Goal: Find contact information: Find contact information

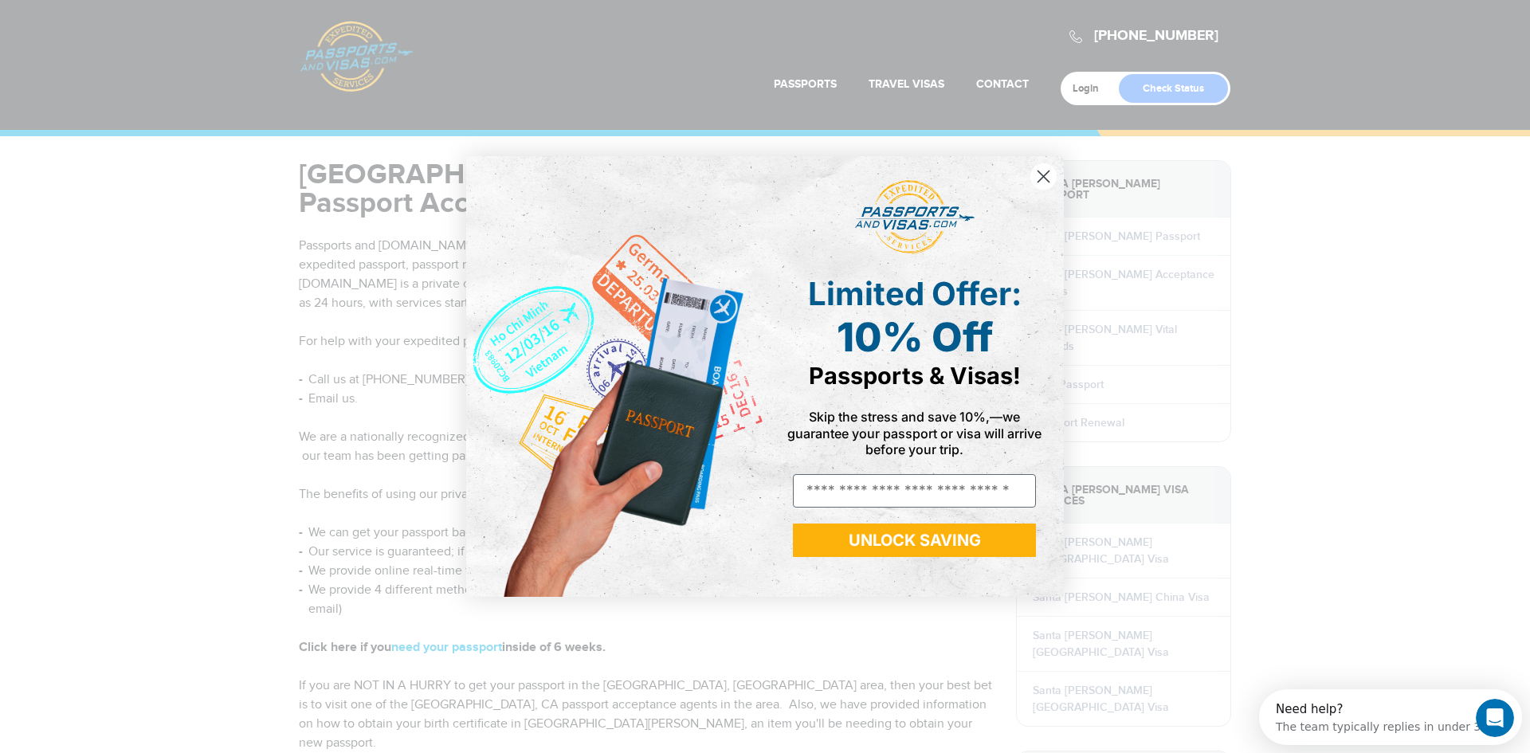
click at [1043, 172] on circle "Close dialog" at bounding box center [1043, 176] width 26 height 26
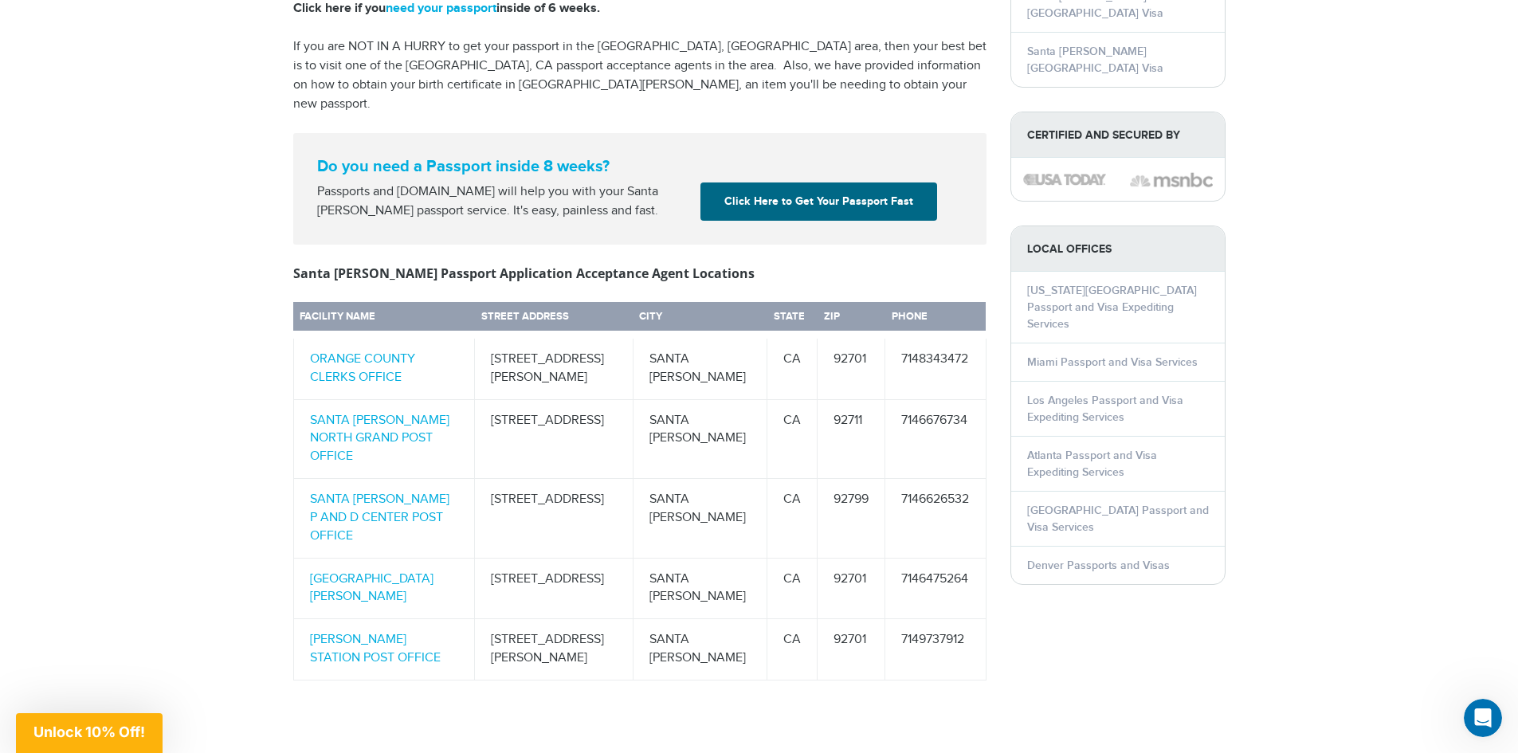
scroll to position [640, 0]
click at [349, 351] on link "ORANGE COUNTY CLERKS OFFICE" at bounding box center [362, 367] width 105 height 33
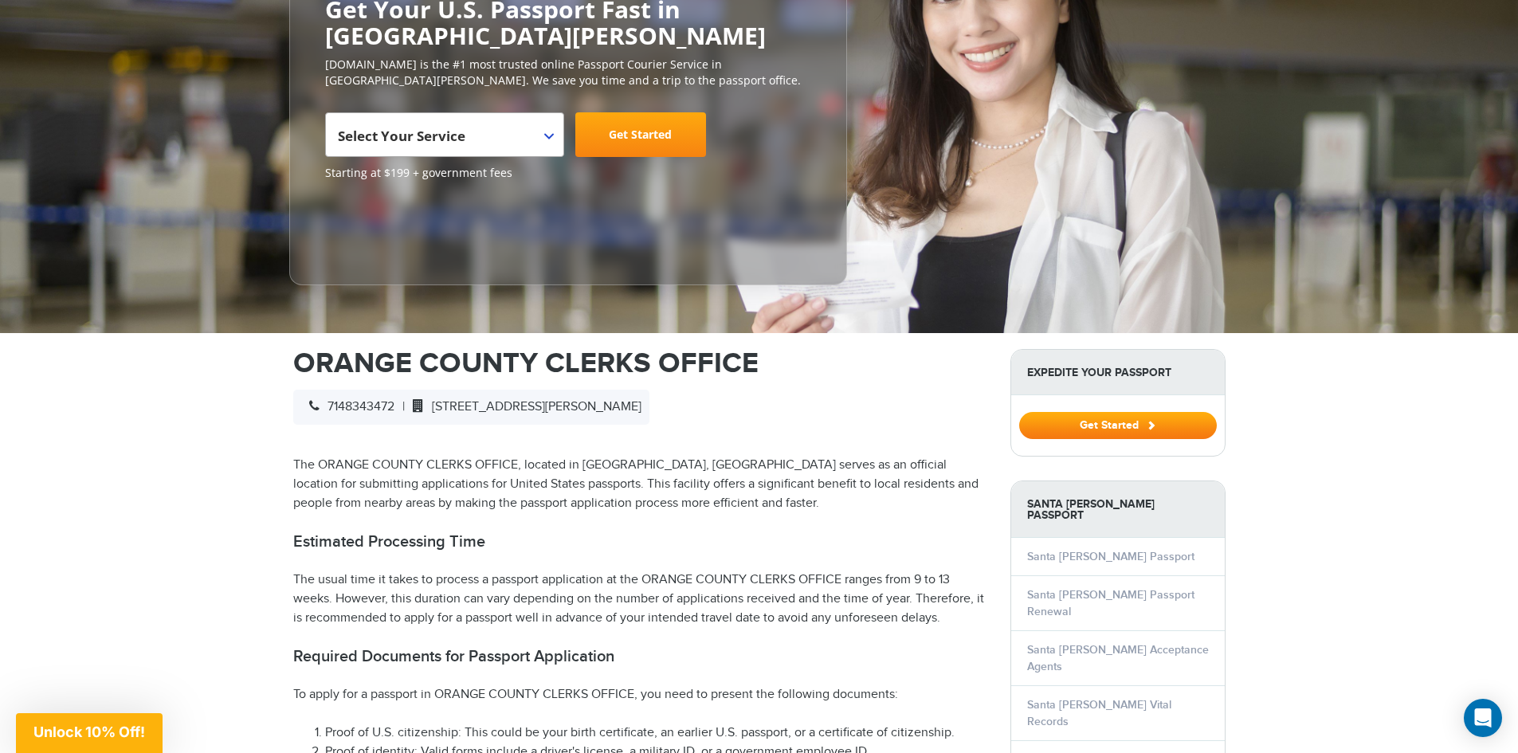
scroll to position [181, 0]
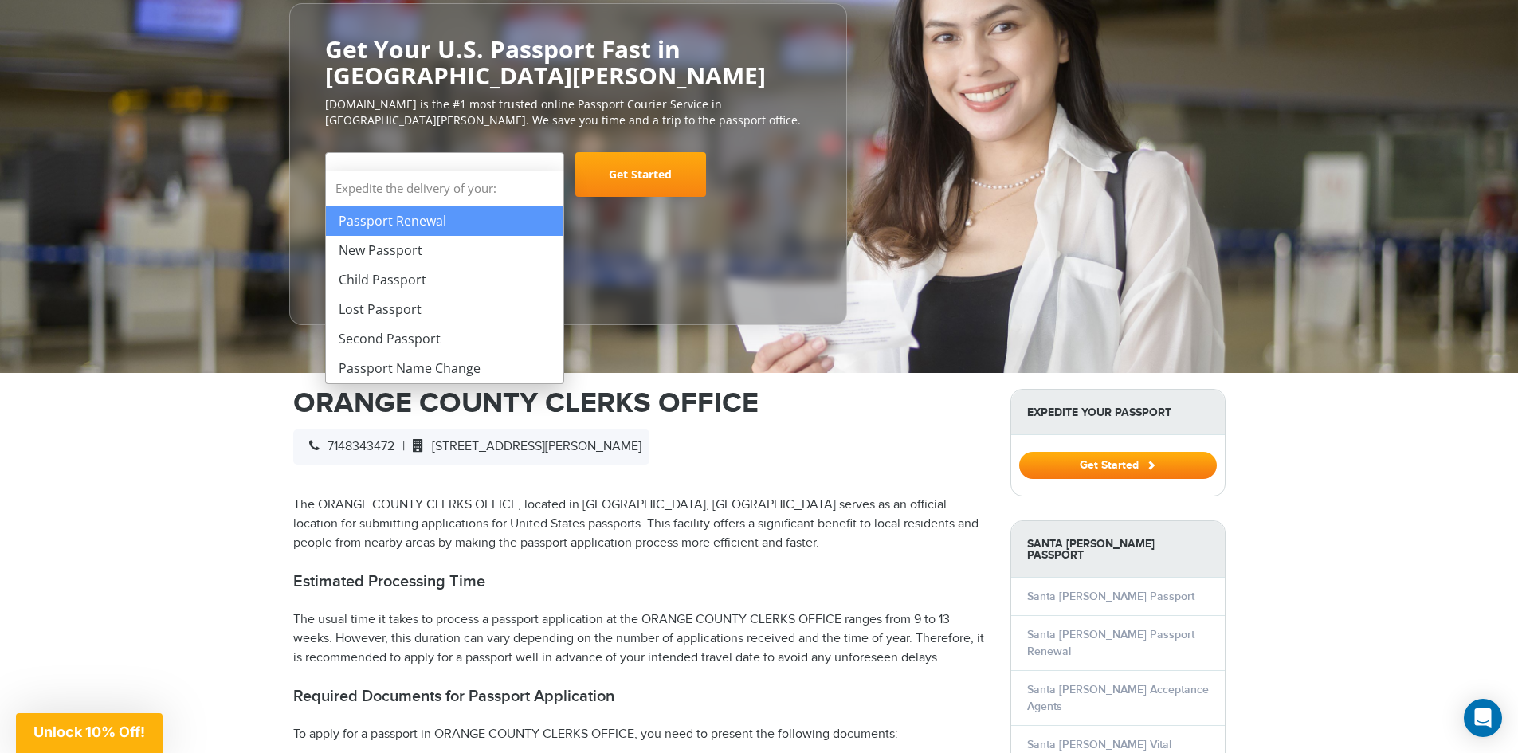
click at [555, 152] on span "Select Your Service" at bounding box center [444, 174] width 239 height 45
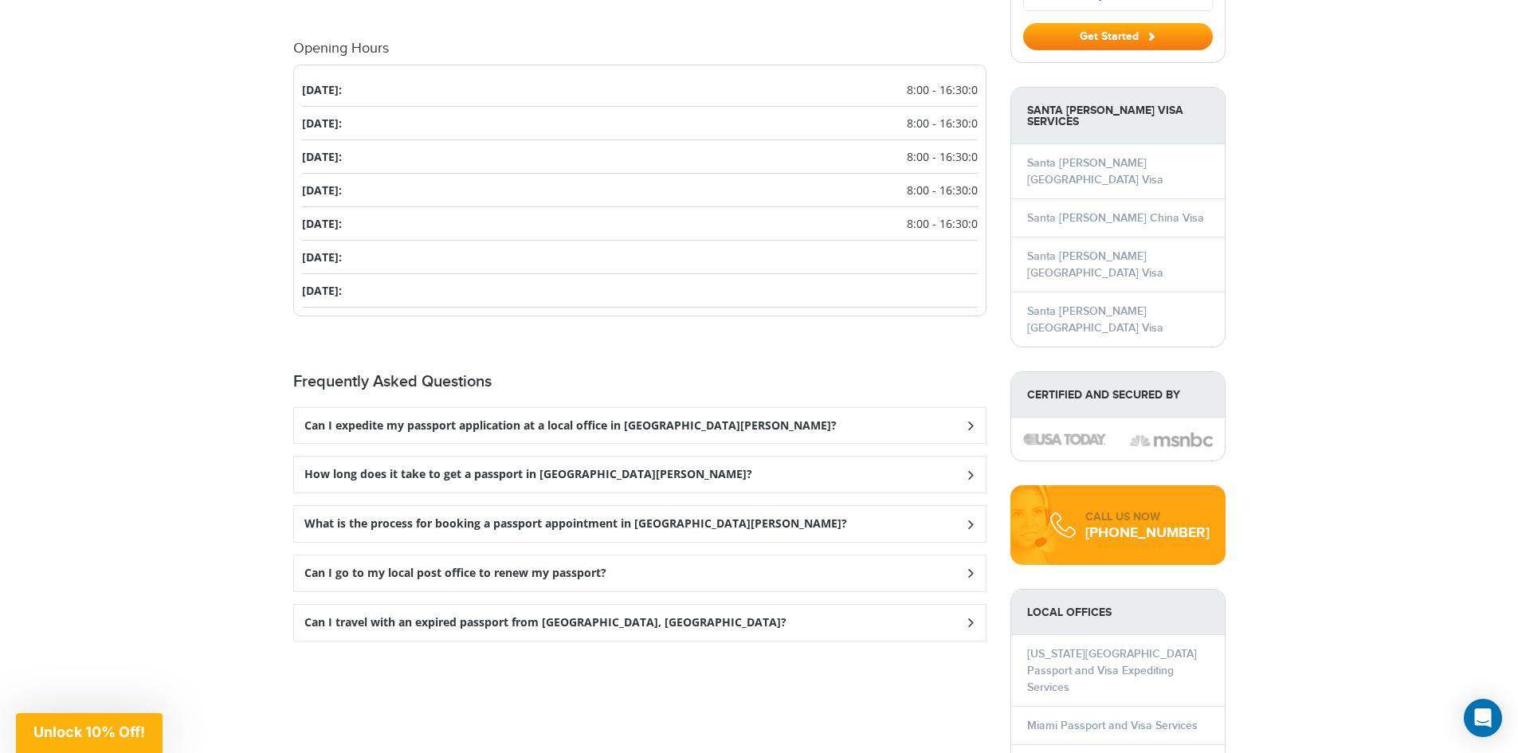
scroll to position [1681, 0]
click at [968, 567] on icon at bounding box center [970, 572] width 16 height 10
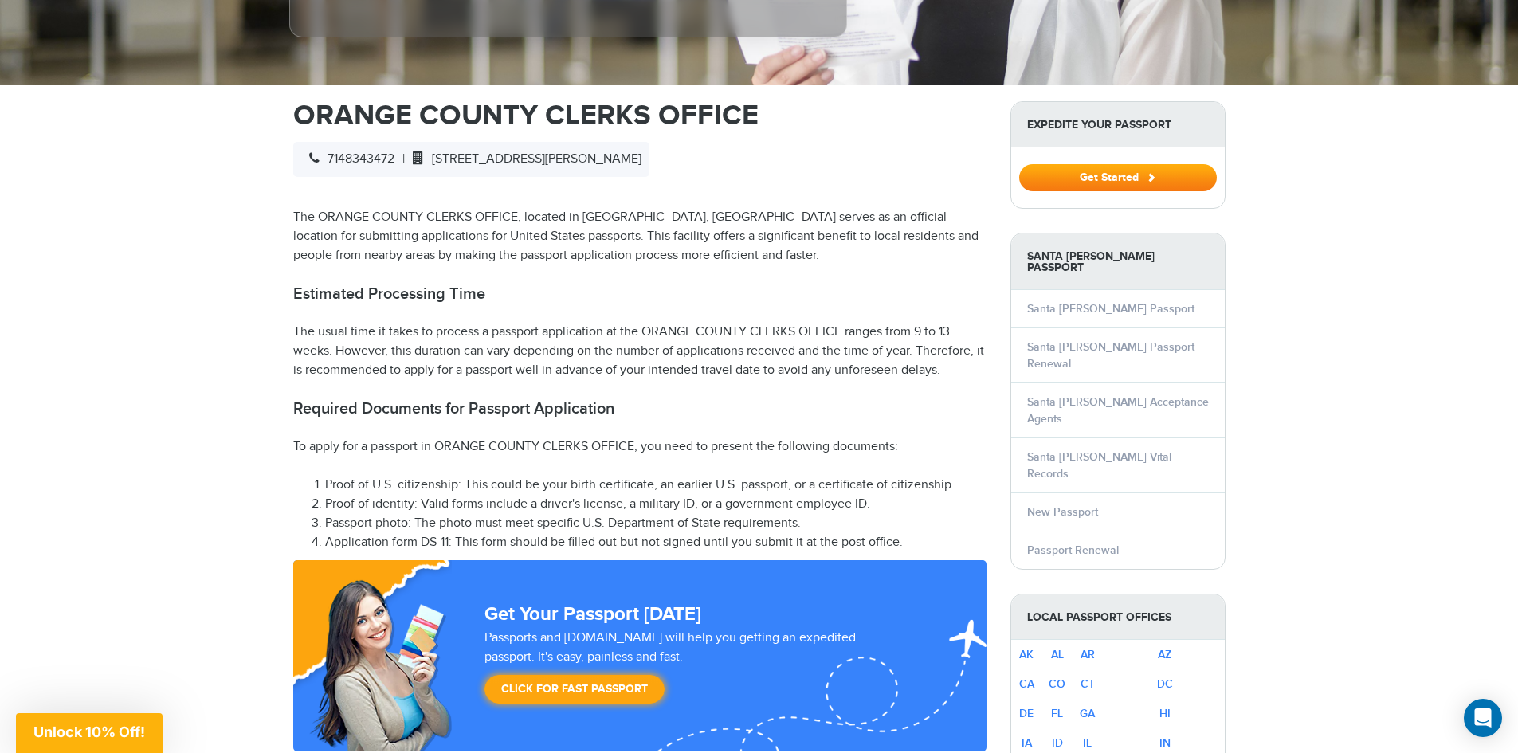
scroll to position [459, 0]
